Goal: Task Accomplishment & Management: Complete application form

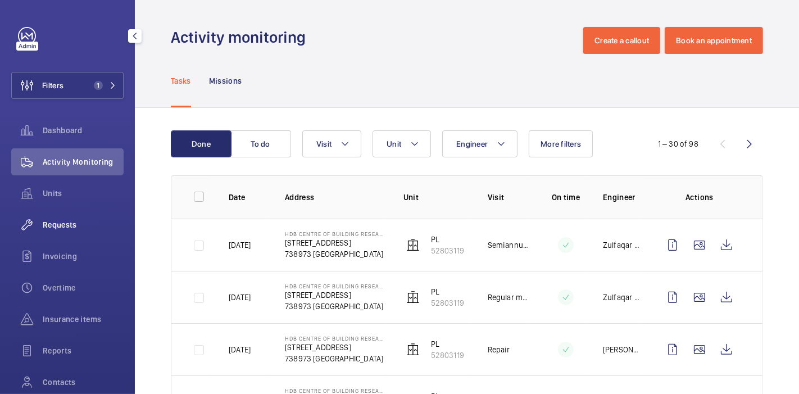
click at [69, 220] on span "Requests" at bounding box center [83, 224] width 81 height 11
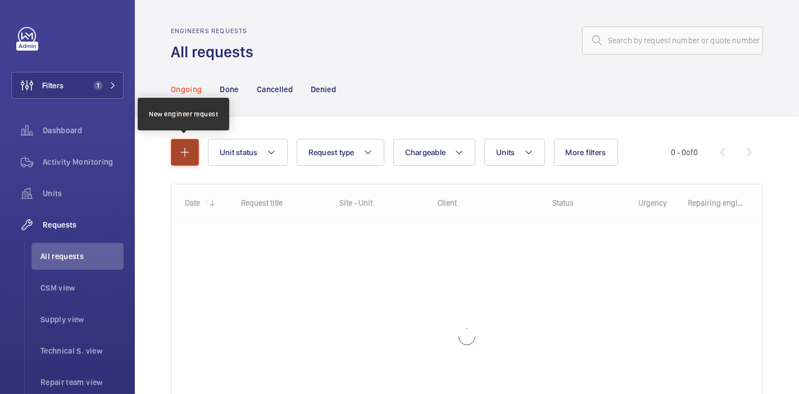
click at [187, 143] on button "button" at bounding box center [185, 152] width 28 height 27
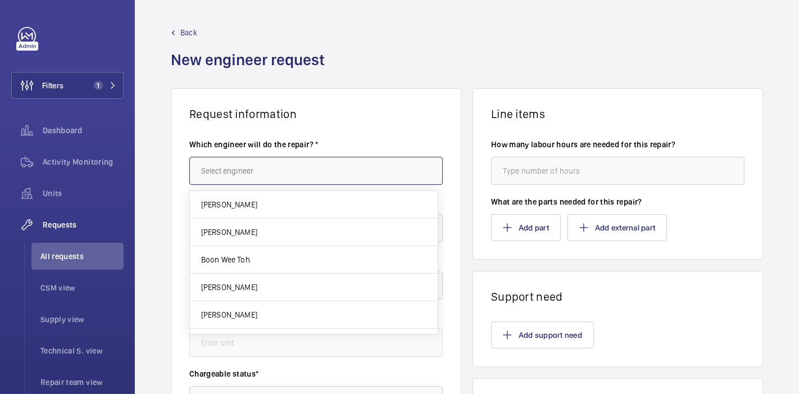
click at [244, 176] on input "text" at bounding box center [315, 171] width 253 height 28
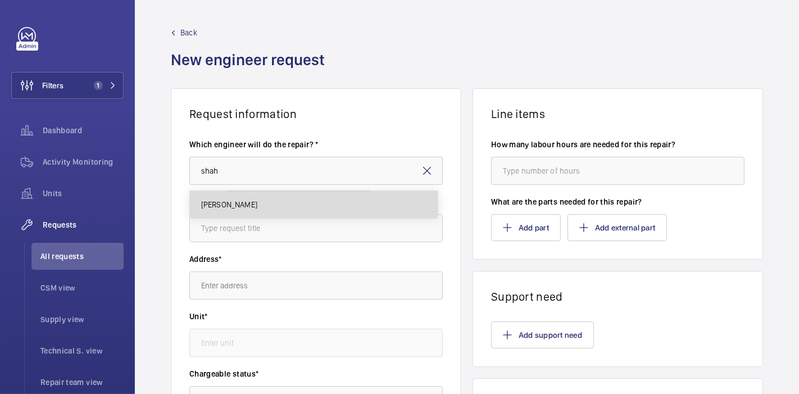
click at [257, 203] on span "[PERSON_NAME]" at bounding box center [229, 204] width 56 height 11
type input "[PERSON_NAME]"
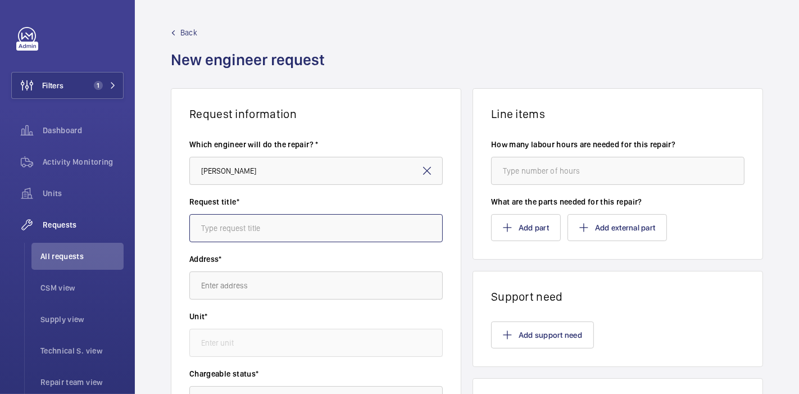
click at [263, 215] on input "text" at bounding box center [315, 228] width 253 height 28
type input "Repair : Replace sheave bearing"
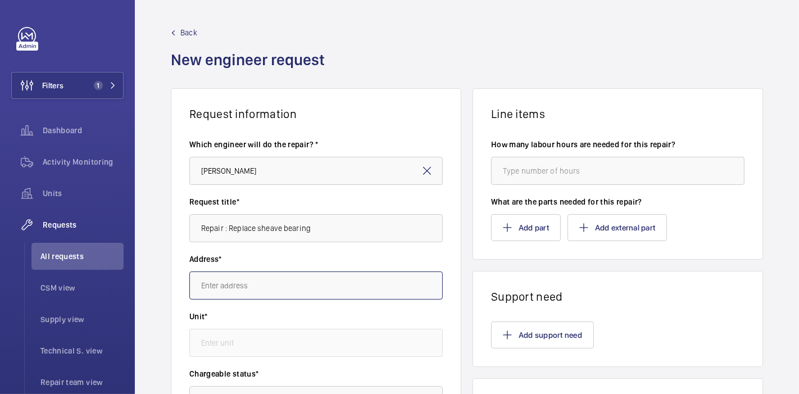
click at [276, 292] on input "text" at bounding box center [315, 285] width 253 height 28
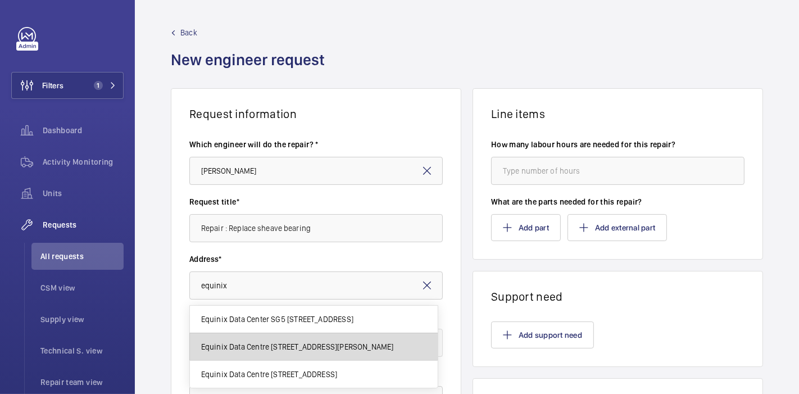
click at [286, 335] on mat-option "Equinix Data Centre [STREET_ADDRESS][PERSON_NAME]" at bounding box center [314, 347] width 248 height 28
type input "Equinix Data Centre [STREET_ADDRESS][PERSON_NAME]"
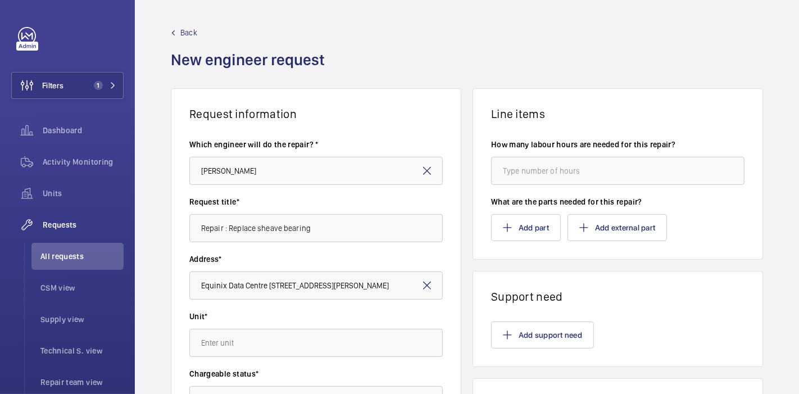
click at [163, 303] on div "Request information Which engineer will do the repair? * [PERSON_NAME] Request …" at bounding box center [467, 395] width 664 height 615
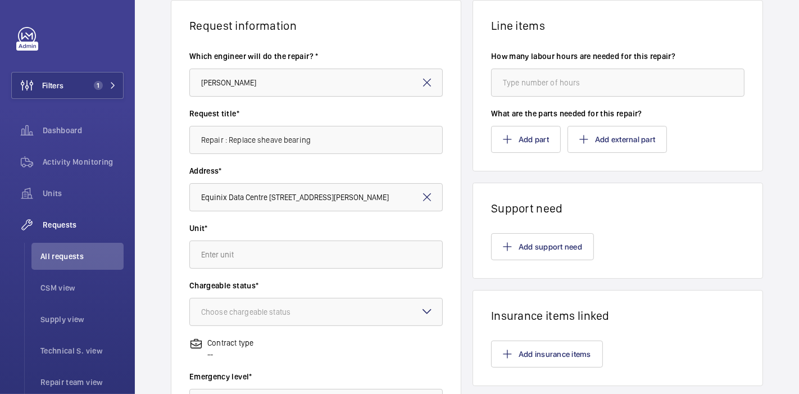
scroll to position [89, 0]
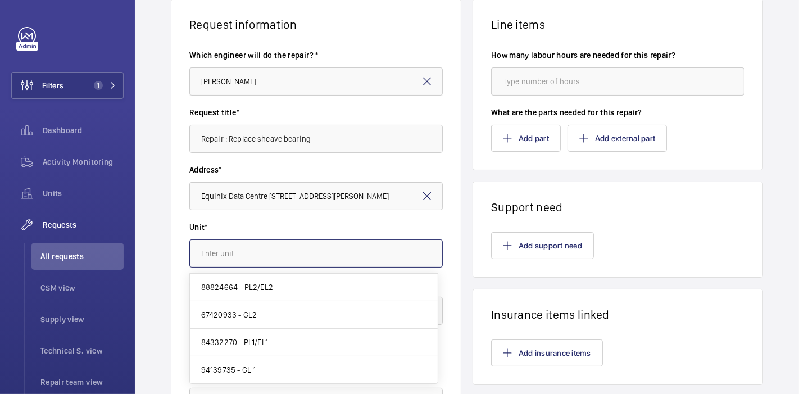
click at [247, 243] on input "text" at bounding box center [315, 253] width 253 height 28
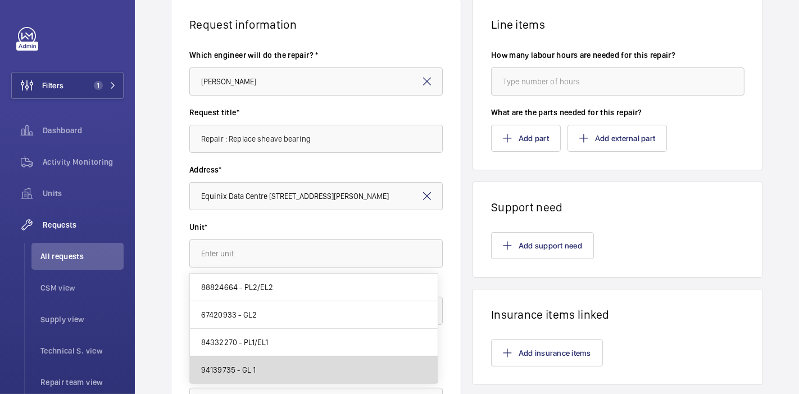
click at [265, 372] on mat-option "94139735 - GL 1" at bounding box center [314, 369] width 248 height 27
type input "94139735 - GL 1"
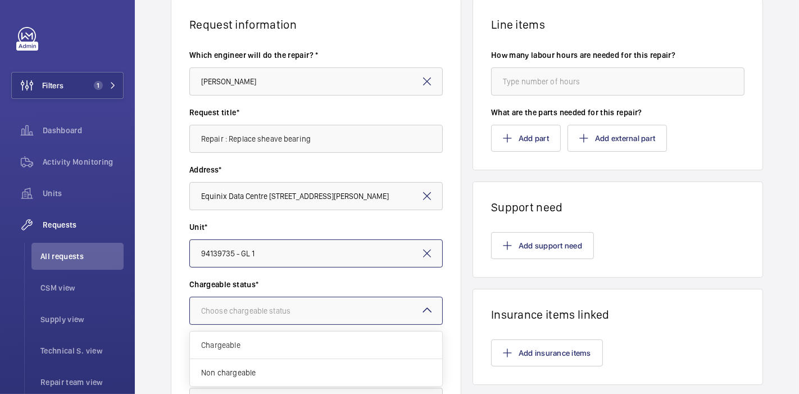
click at [219, 314] on div "Choose chargeable status" at bounding box center [259, 310] width 117 height 11
click at [232, 380] on div "Non chargeable" at bounding box center [316, 372] width 252 height 27
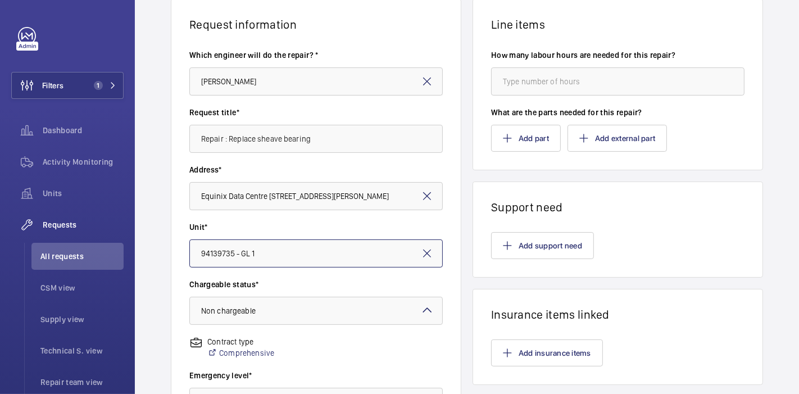
scroll to position [194, 0]
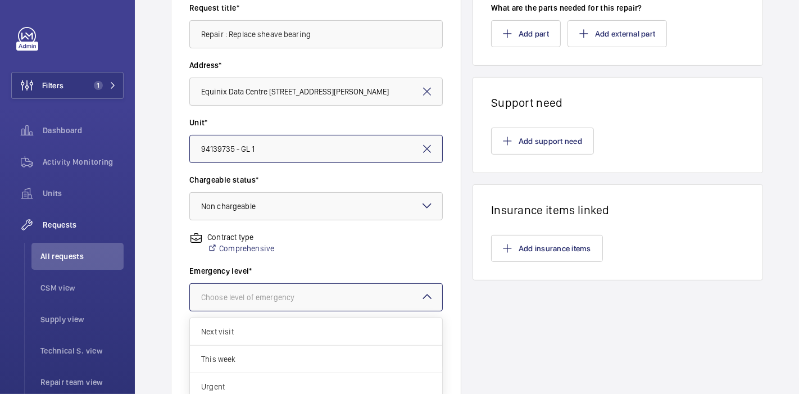
click at [396, 307] on div at bounding box center [316, 297] width 252 height 27
click at [357, 348] on div "This week" at bounding box center [316, 359] width 252 height 28
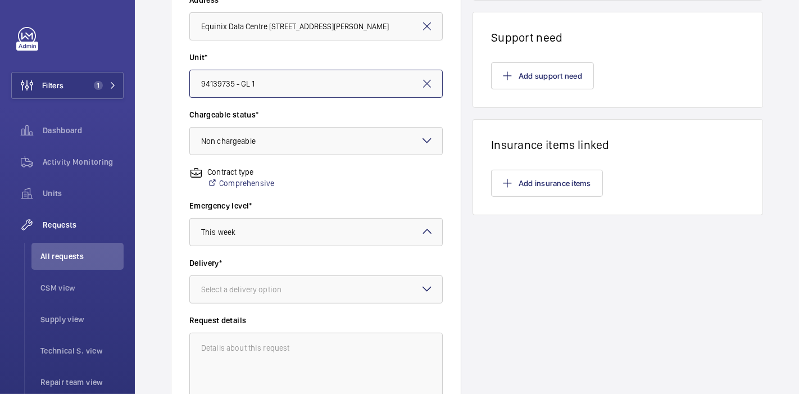
scroll to position [261, 0]
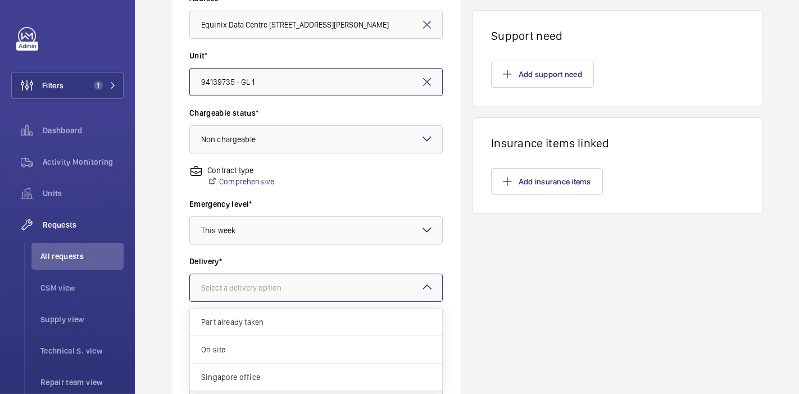
click at [356, 287] on div at bounding box center [316, 287] width 252 height 27
click at [331, 339] on div "On site" at bounding box center [316, 350] width 252 height 28
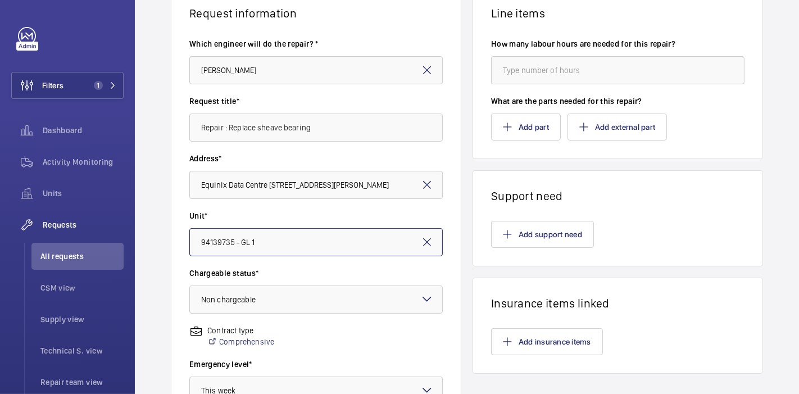
scroll to position [89, 0]
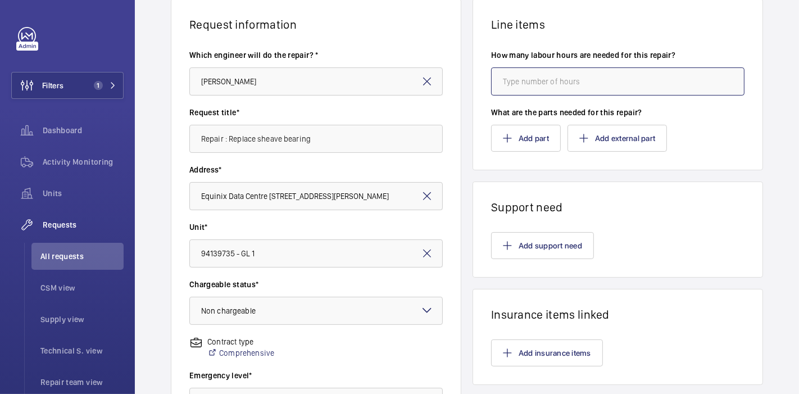
click at [538, 84] on input "number" at bounding box center [617, 81] width 253 height 28
type input "8"
click at [529, 126] on button "Add part" at bounding box center [526, 138] width 70 height 27
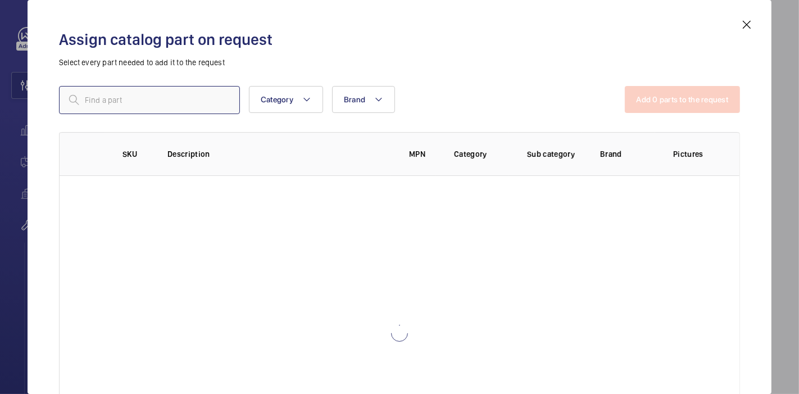
click at [165, 110] on input "text" at bounding box center [149, 100] width 181 height 28
type input "service repair"
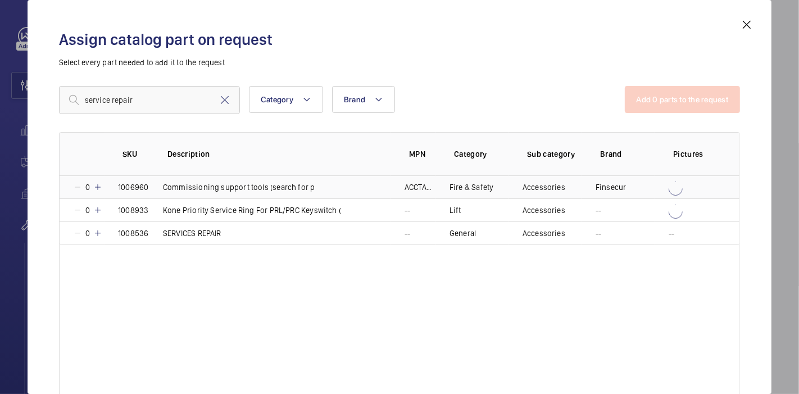
click at [100, 192] on div "0" at bounding box center [87, 186] width 29 height 11
click at [74, 188] on mat-icon at bounding box center [77, 187] width 9 height 9
click at [97, 232] on mat-icon at bounding box center [97, 233] width 9 height 9
click at [641, 97] on button "Add 1 parts to the request" at bounding box center [683, 99] width 114 height 27
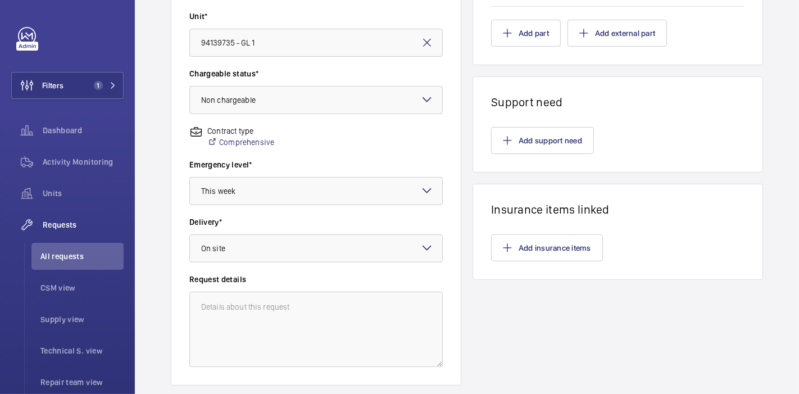
scroll to position [371, 0]
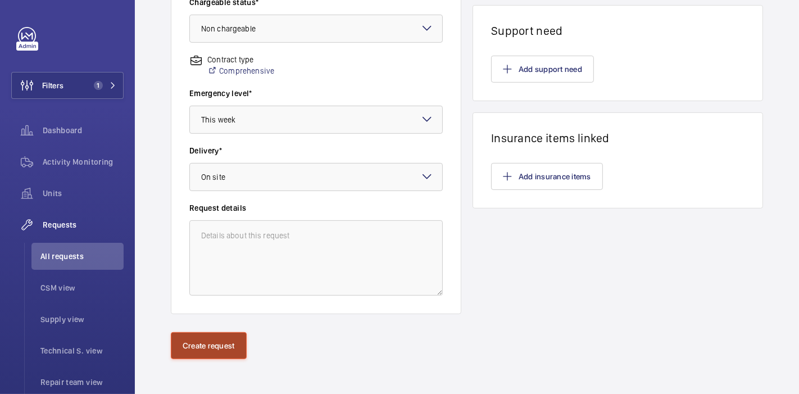
click at [211, 334] on button "Create request" at bounding box center [209, 345] width 76 height 27
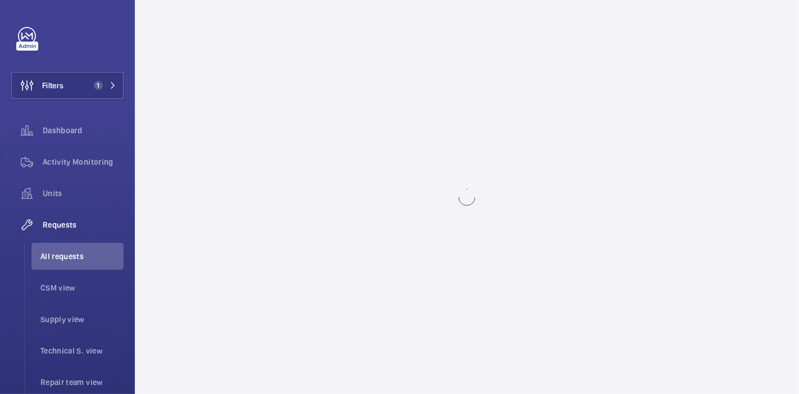
scroll to position [0, 0]
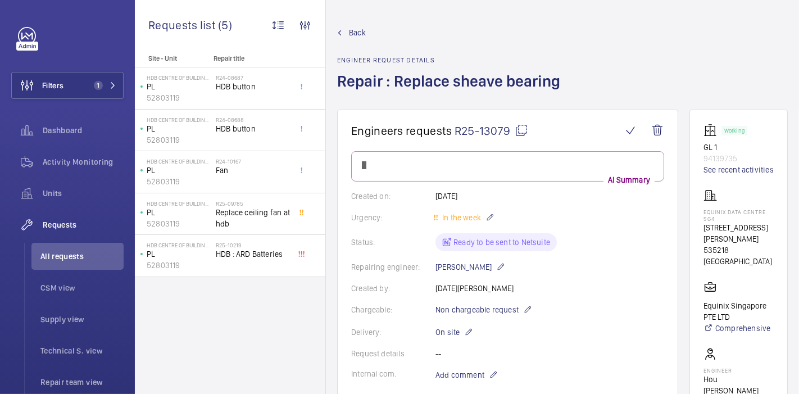
click at [521, 132] on mat-icon at bounding box center [521, 130] width 13 height 13
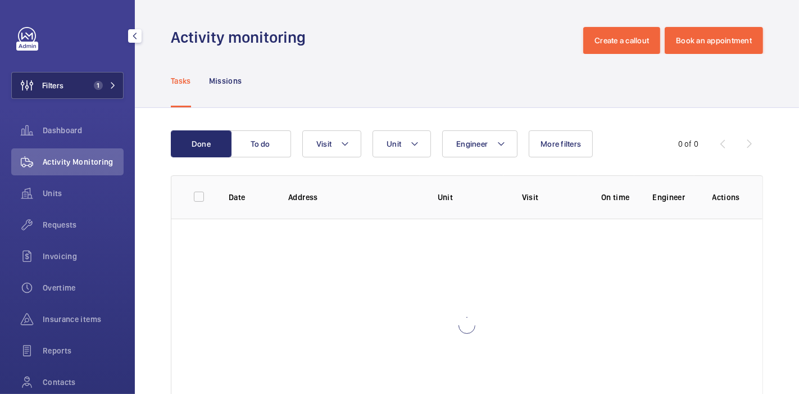
click at [96, 79] on button "Filters 1" at bounding box center [67, 85] width 112 height 27
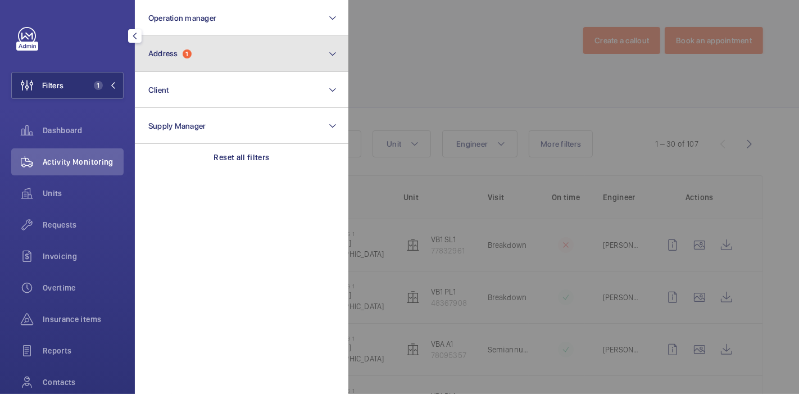
click at [167, 64] on button "Address 1" at bounding box center [241, 54] width 213 height 36
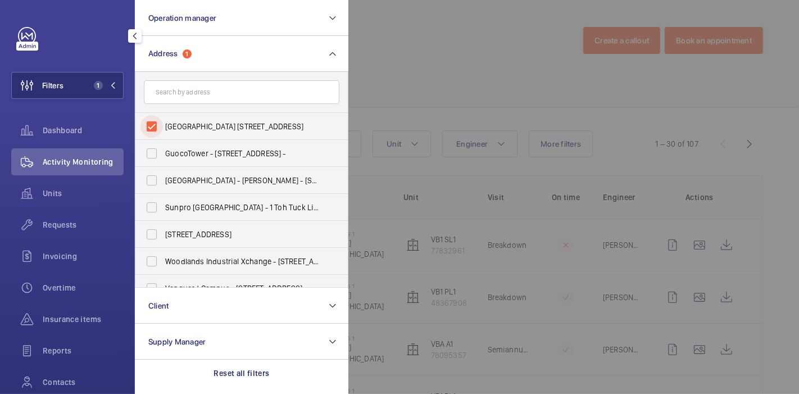
drag, startPoint x: 152, startPoint y: 125, endPoint x: 187, endPoint y: 83, distance: 55.1
click at [187, 83] on div "Ventilation Building 1 - 210 Marina East Drive, SINGAPORE 029997 GuocoTower - 1…" at bounding box center [241, 180] width 213 height 216
click at [188, 83] on input "text" at bounding box center [241, 92] width 195 height 24
click at [151, 127] on input "Ventilation Building 1 - 210 Marina East Drive, SINGAPORE 029997" at bounding box center [151, 126] width 22 height 22
checkbox input "false"
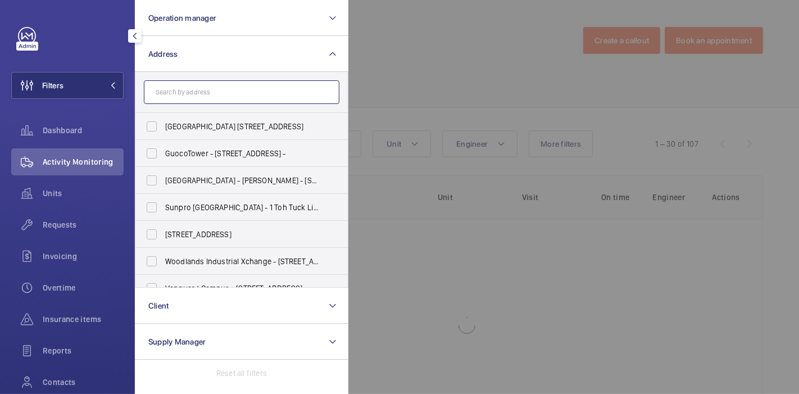
click at [184, 96] on input "text" at bounding box center [241, 92] width 195 height 24
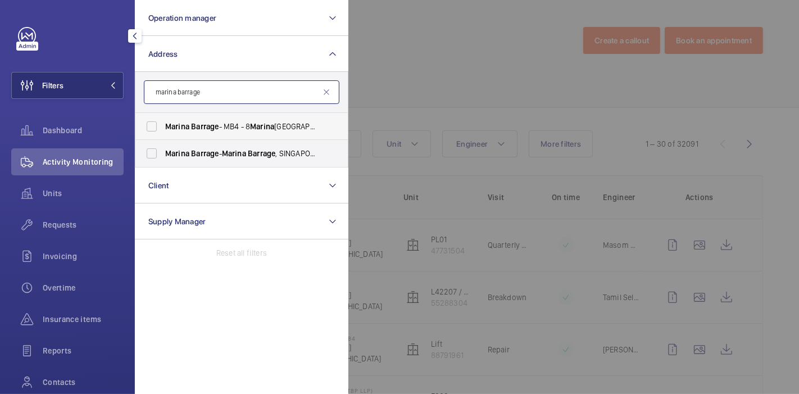
type input "marina barrage"
click at [187, 124] on span "Marina" at bounding box center [177, 126] width 24 height 9
click at [163, 124] on input "Marina Barrage - MB4 - 8 Marina Gardens Dr, SINGAPORE 018951" at bounding box center [151, 126] width 22 height 22
checkbox input "true"
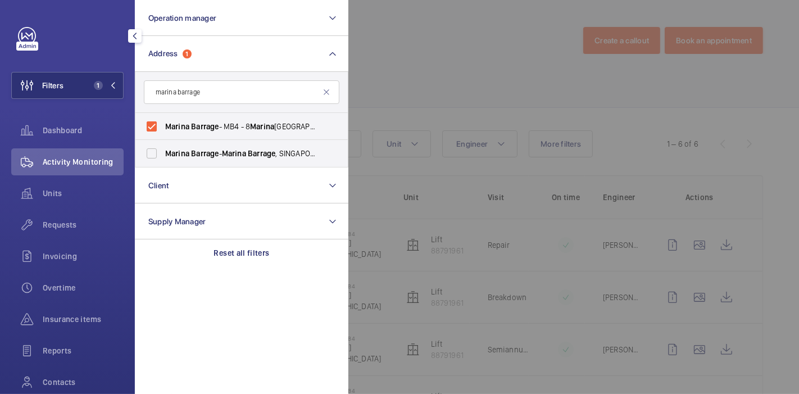
click at [367, 91] on div at bounding box center [747, 197] width 799 height 394
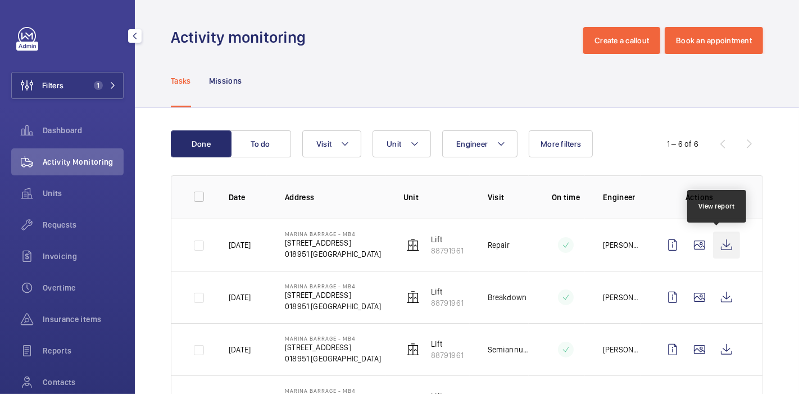
click at [713, 247] on wm-front-icon-button at bounding box center [726, 244] width 27 height 27
click at [406, 53] on div "Activity monitoring Create a callout Book an appointment" at bounding box center [467, 40] width 592 height 27
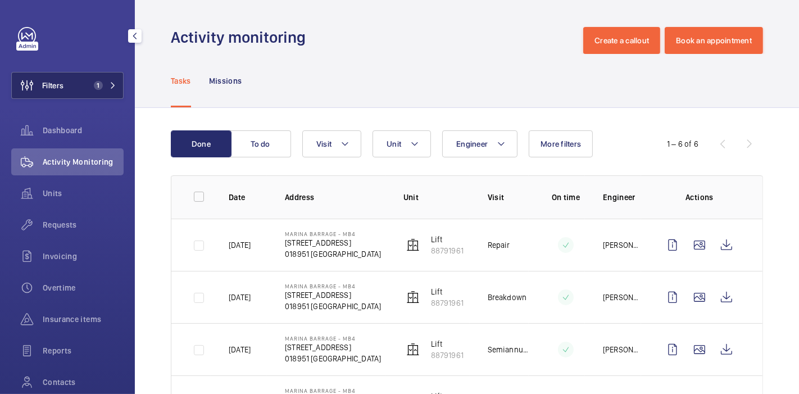
click at [102, 89] on span "1" at bounding box center [102, 85] width 27 height 9
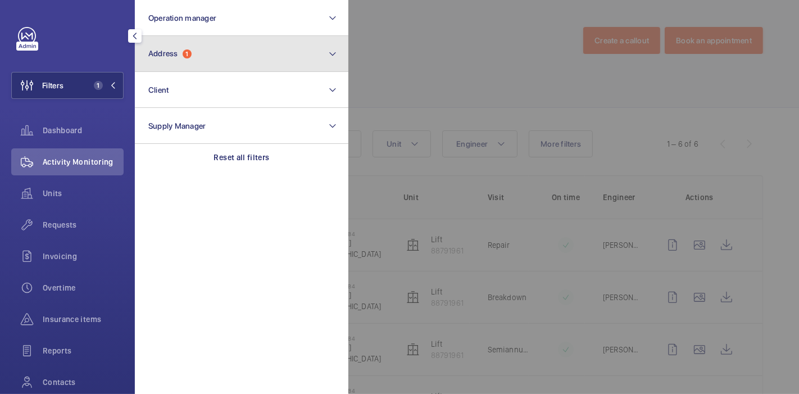
click at [201, 50] on button "Address 1" at bounding box center [241, 54] width 213 height 36
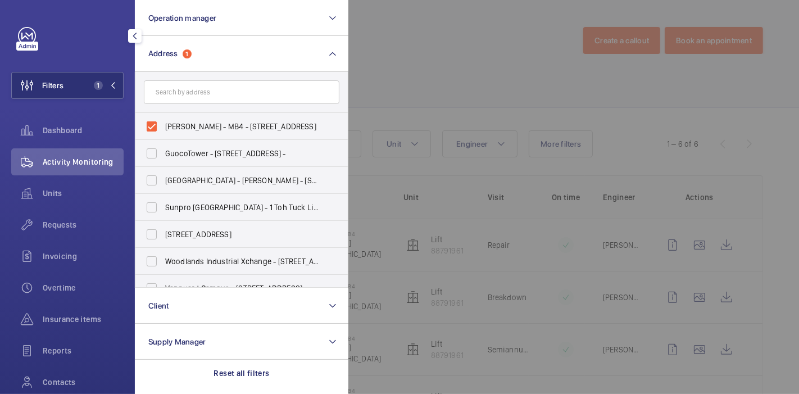
click at [189, 125] on span "Marina Barrage - MB4 - 8 Marina Gardens Dr, SINGAPORE 018951" at bounding box center [242, 126] width 154 height 11
click at [163, 125] on input "Marina Barrage - MB4 - 8 Marina Gardens Dr, SINGAPORE 018951" at bounding box center [151, 126] width 22 height 22
checkbox input "false"
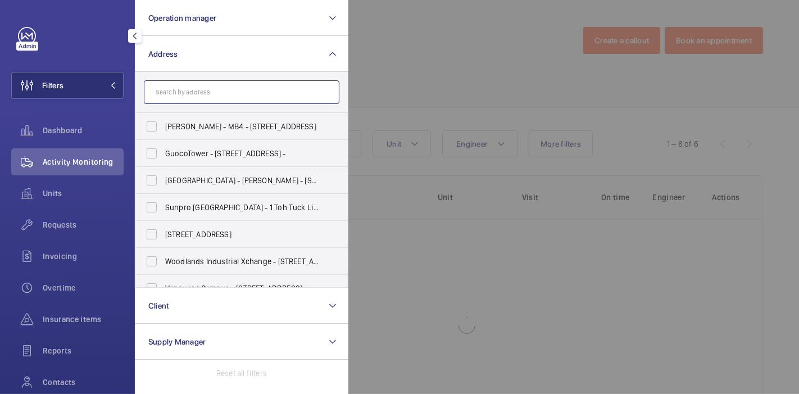
click at [206, 87] on input "text" at bounding box center [241, 92] width 195 height 24
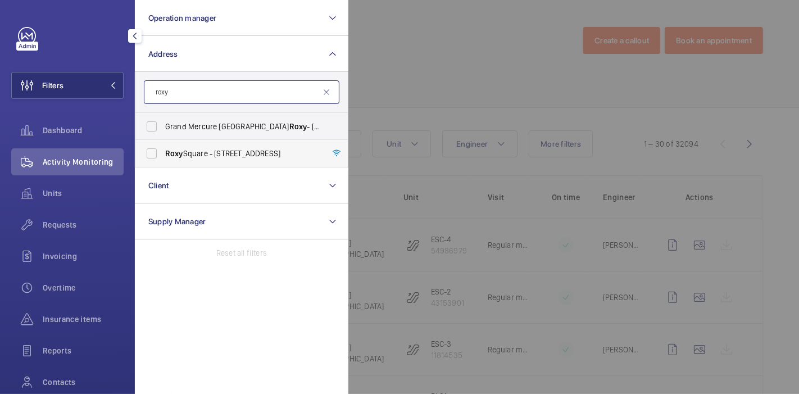
type input "roxy"
click at [216, 154] on span "Roxy Square - 50 E Coast Rd, SINGAPORE 428769" at bounding box center [242, 153] width 154 height 11
click at [163, 154] on input "Roxy Square - 50 E Coast Rd, SINGAPORE 428769" at bounding box center [151, 153] width 22 height 22
checkbox input "true"
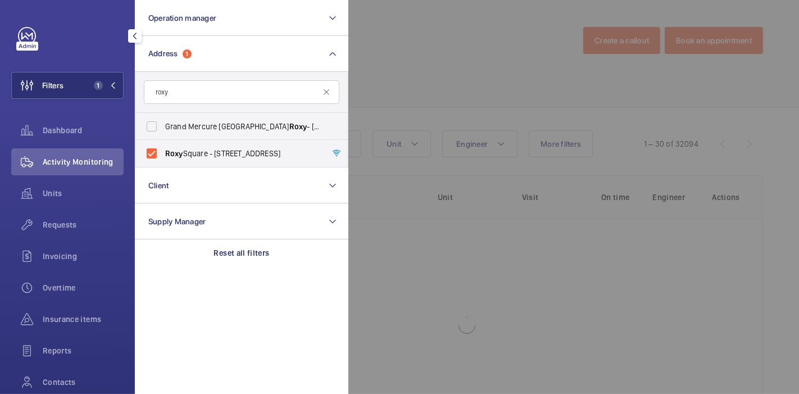
click at [365, 80] on div at bounding box center [747, 197] width 799 height 394
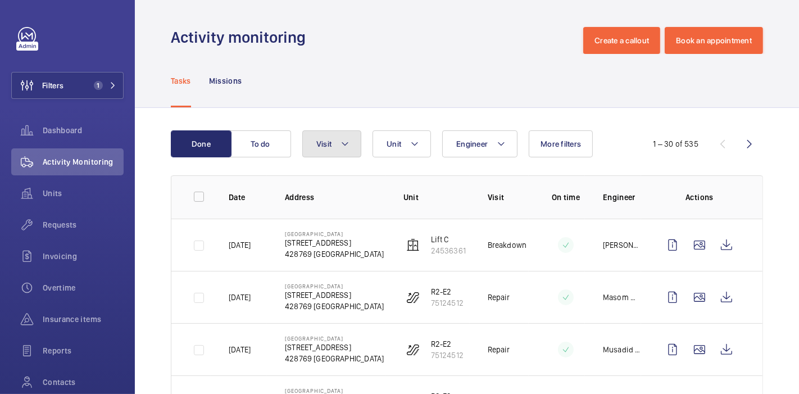
click at [349, 152] on button "Visit" at bounding box center [331, 143] width 59 height 27
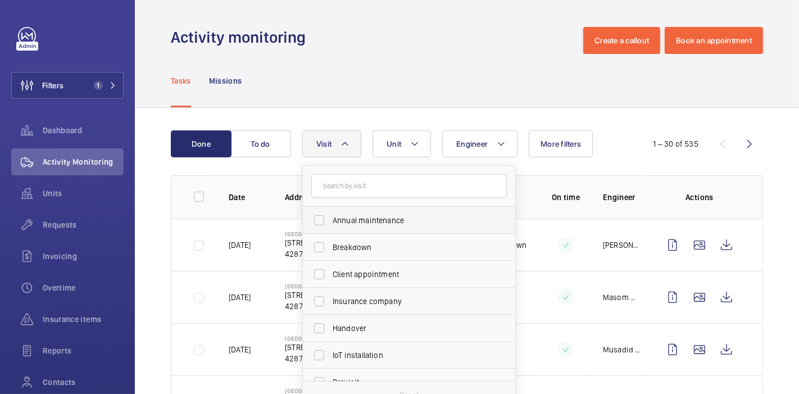
click at [342, 222] on span "Annual maintenance" at bounding box center [410, 220] width 154 height 11
click at [330, 222] on input "Annual maintenance" at bounding box center [319, 220] width 22 height 22
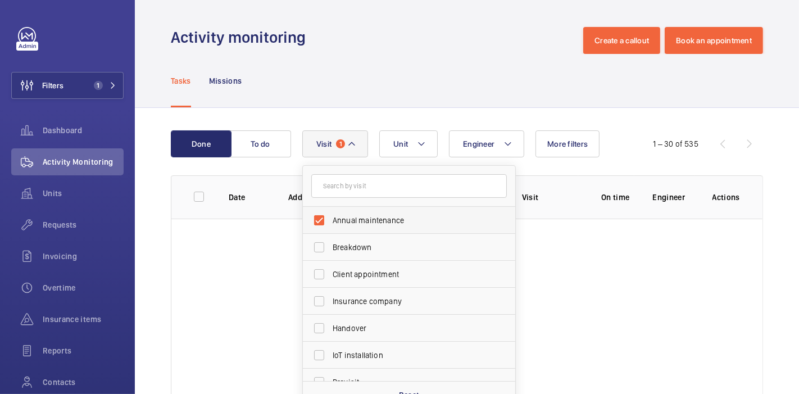
click at [342, 222] on span "Annual maintenance" at bounding box center [410, 220] width 154 height 11
click at [330, 222] on input "Annual maintenance" at bounding box center [319, 220] width 22 height 22
checkbox input "false"
click at [348, 249] on span "Breakdown" at bounding box center [410, 247] width 154 height 11
click at [330, 249] on input "Breakdown" at bounding box center [319, 247] width 22 height 22
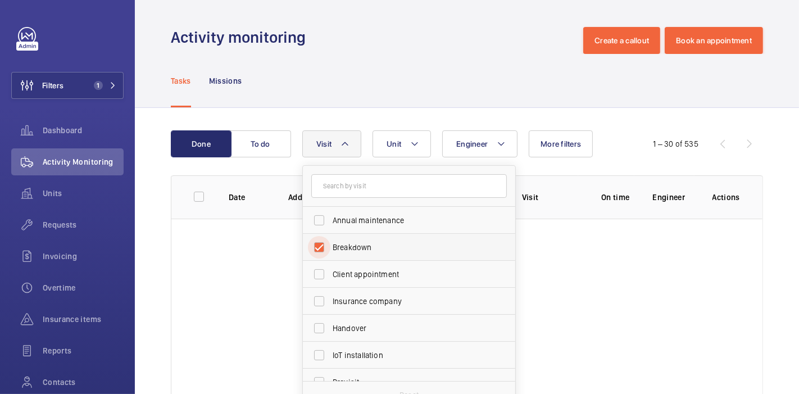
checkbox input "true"
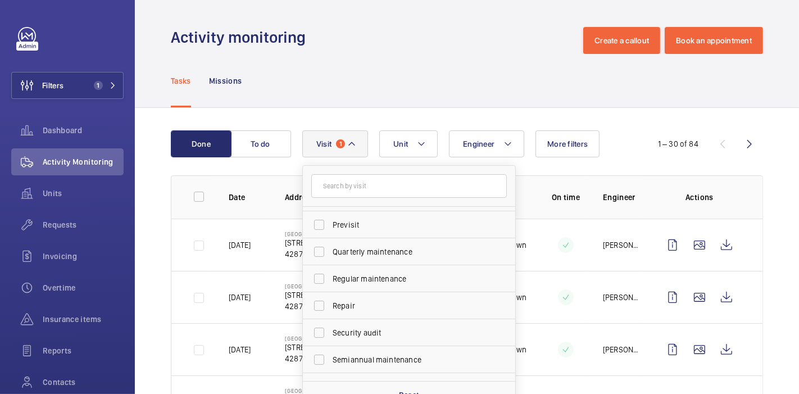
scroll to position [158, 0]
click at [346, 310] on label "Repair" at bounding box center [400, 305] width 195 height 27
click at [330, 310] on input "Repair" at bounding box center [319, 305] width 22 height 22
checkbox input "true"
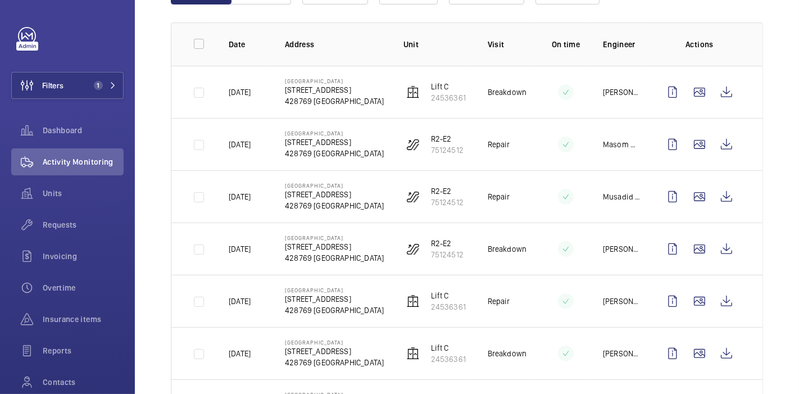
scroll to position [0, 0]
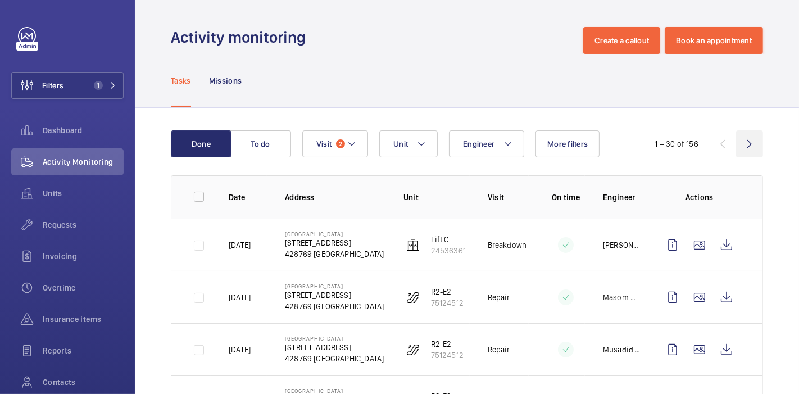
click at [742, 148] on wm-front-icon-button at bounding box center [749, 143] width 27 height 27
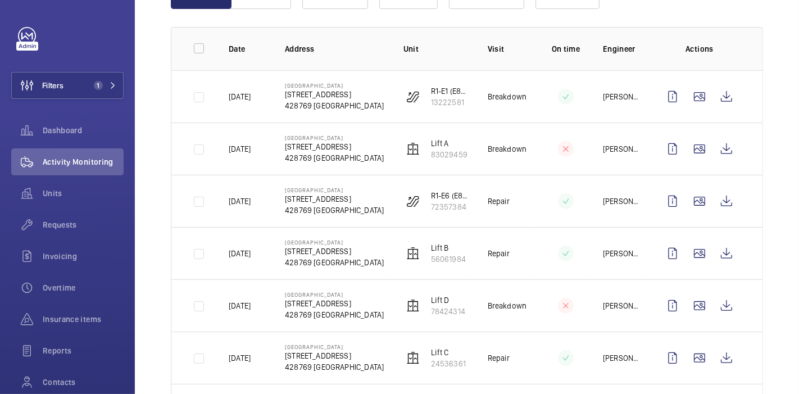
scroll to position [148, 0]
click at [714, 96] on wm-front-icon-button at bounding box center [726, 97] width 27 height 27
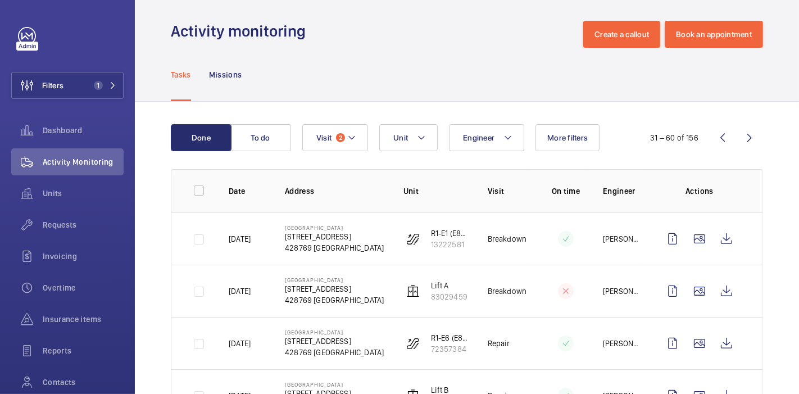
scroll to position [3, 0]
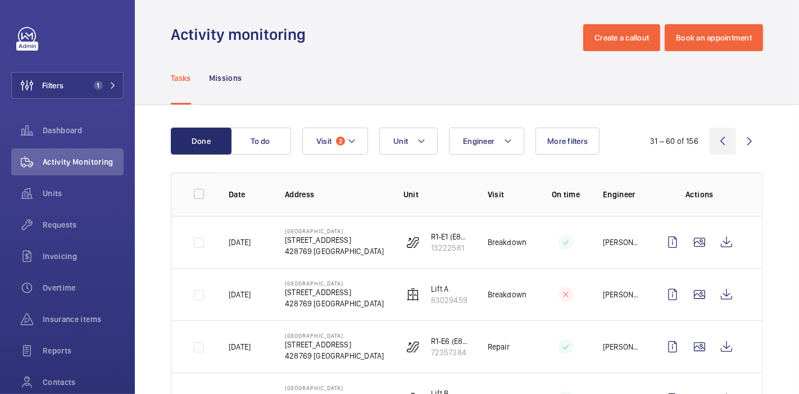
click at [711, 134] on wm-front-icon-button at bounding box center [722, 141] width 27 height 27
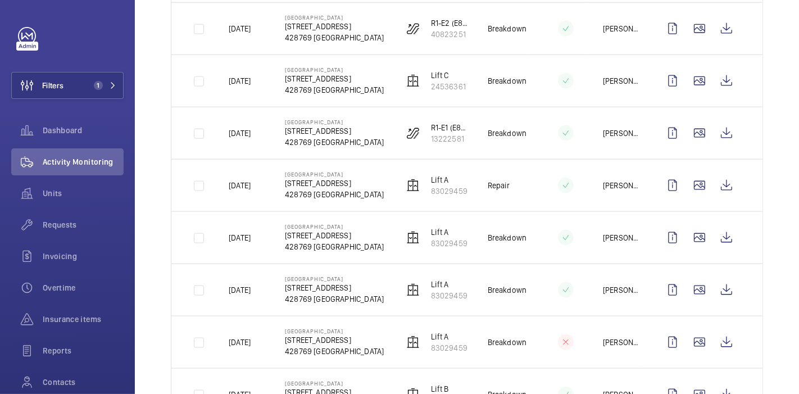
scroll to position [1187, 0]
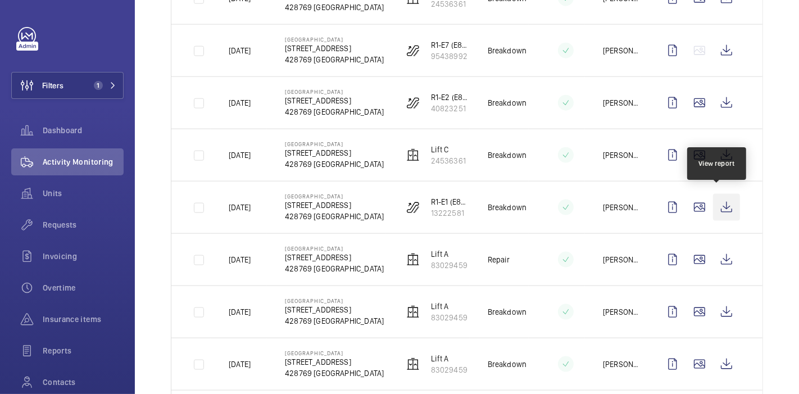
click at [721, 201] on wm-front-icon-button at bounding box center [726, 207] width 27 height 27
